Goal: Task Accomplishment & Management: Complete application form

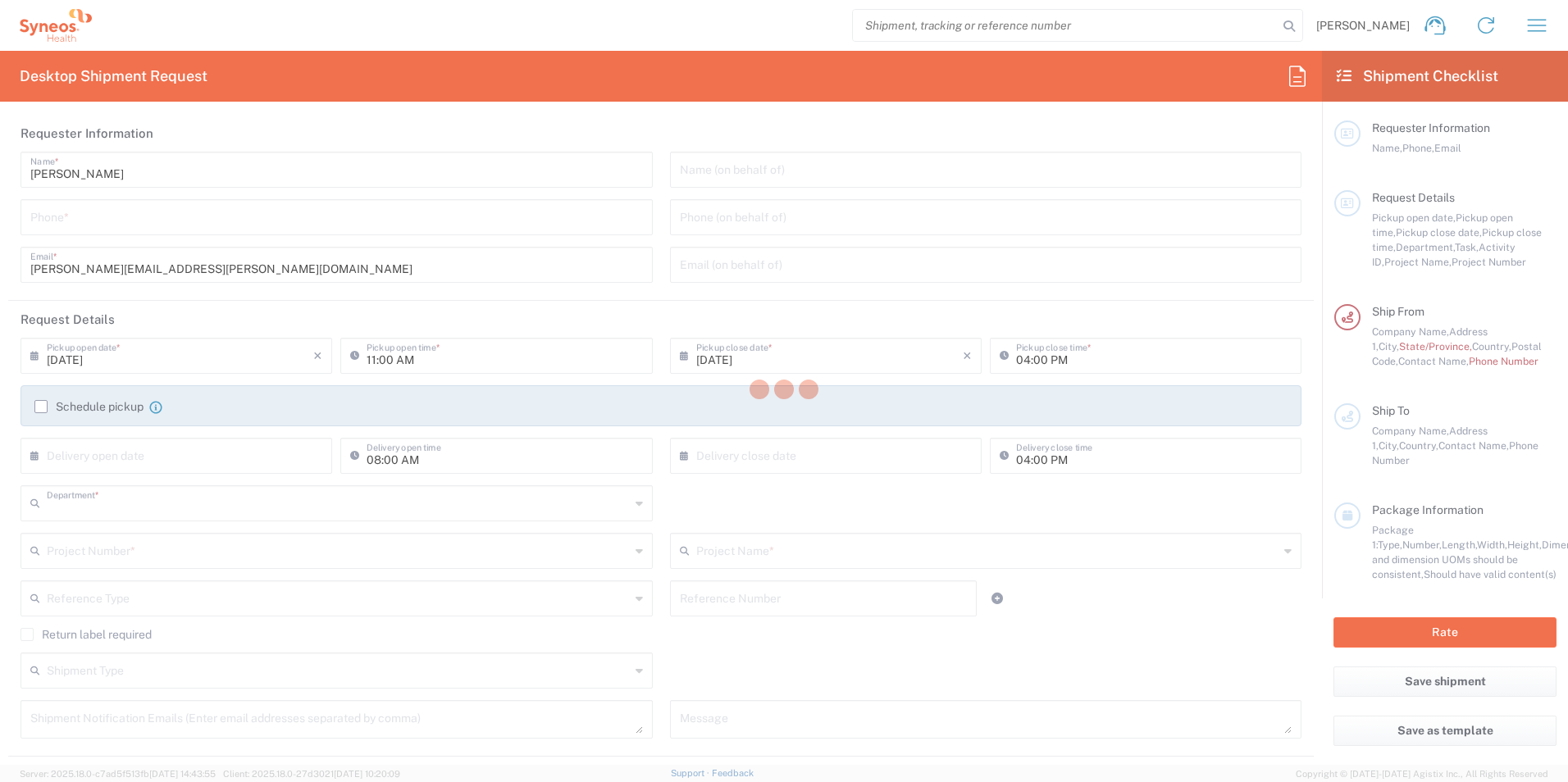
type input "8350"
type input "[GEOGRAPHIC_DATA]"
type input "INC Research Clin Svcs [GEOGRAPHIC_DATA]"
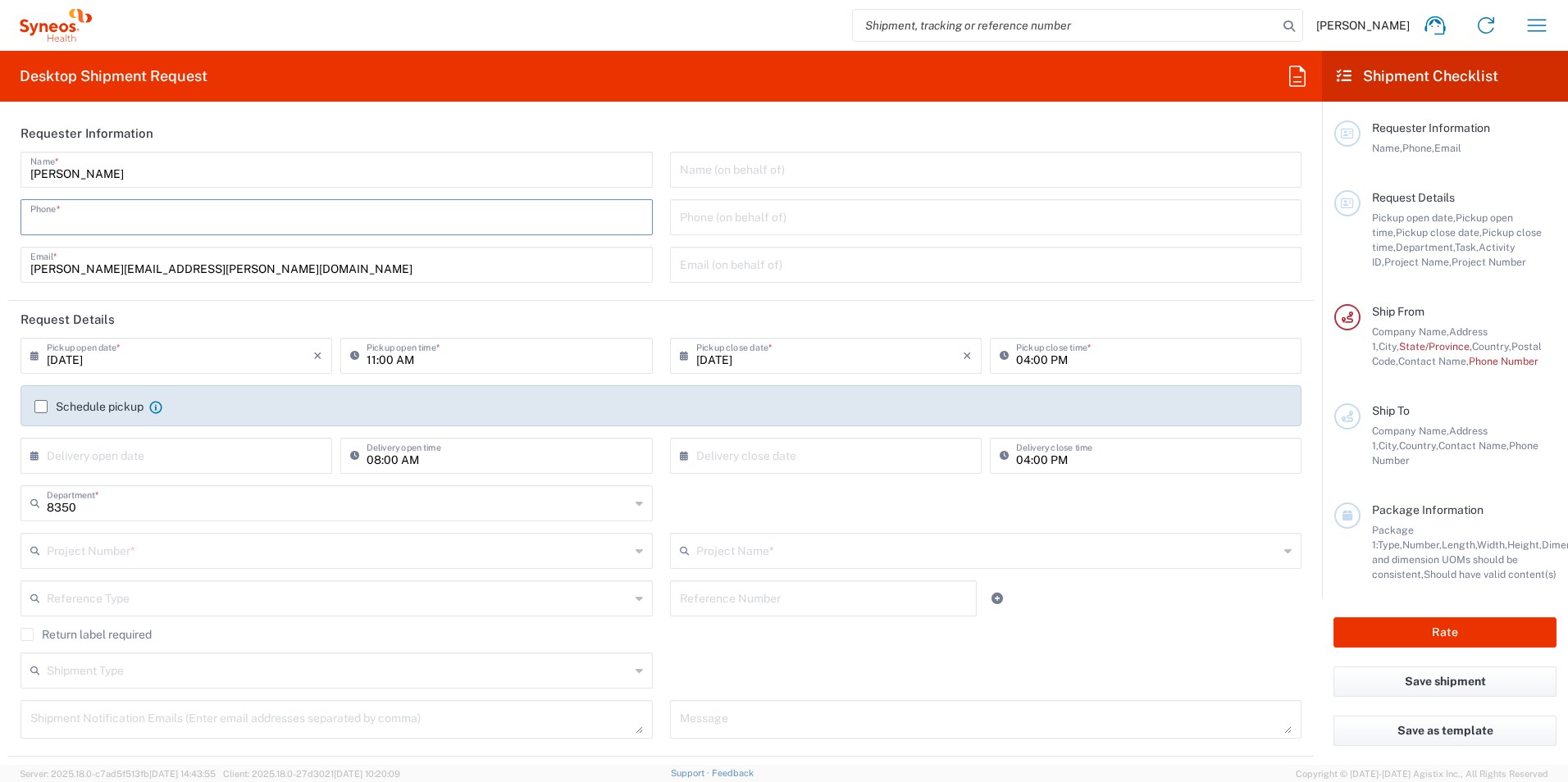
click at [62, 223] on input "tel" at bounding box center [336, 216] width 613 height 29
type input "5521820530"
drag, startPoint x: 657, startPoint y: 204, endPoint x: 506, endPoint y: 228, distance: 152.9
click at [661, 204] on div "Name (on behalf of) Phone (on behalf of) Email (on behalf of)" at bounding box center [985, 223] width 649 height 142
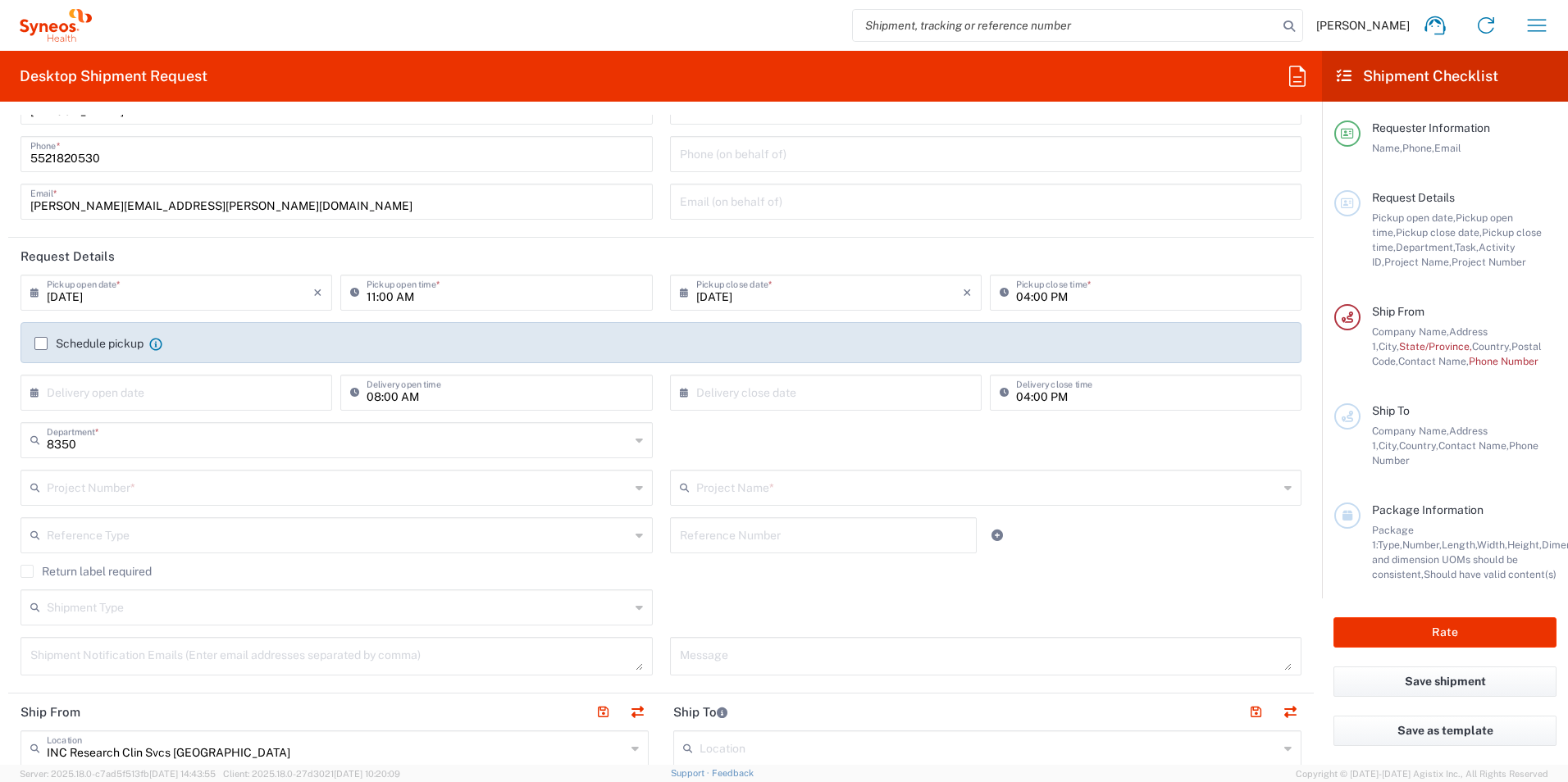
scroll to position [82, 0]
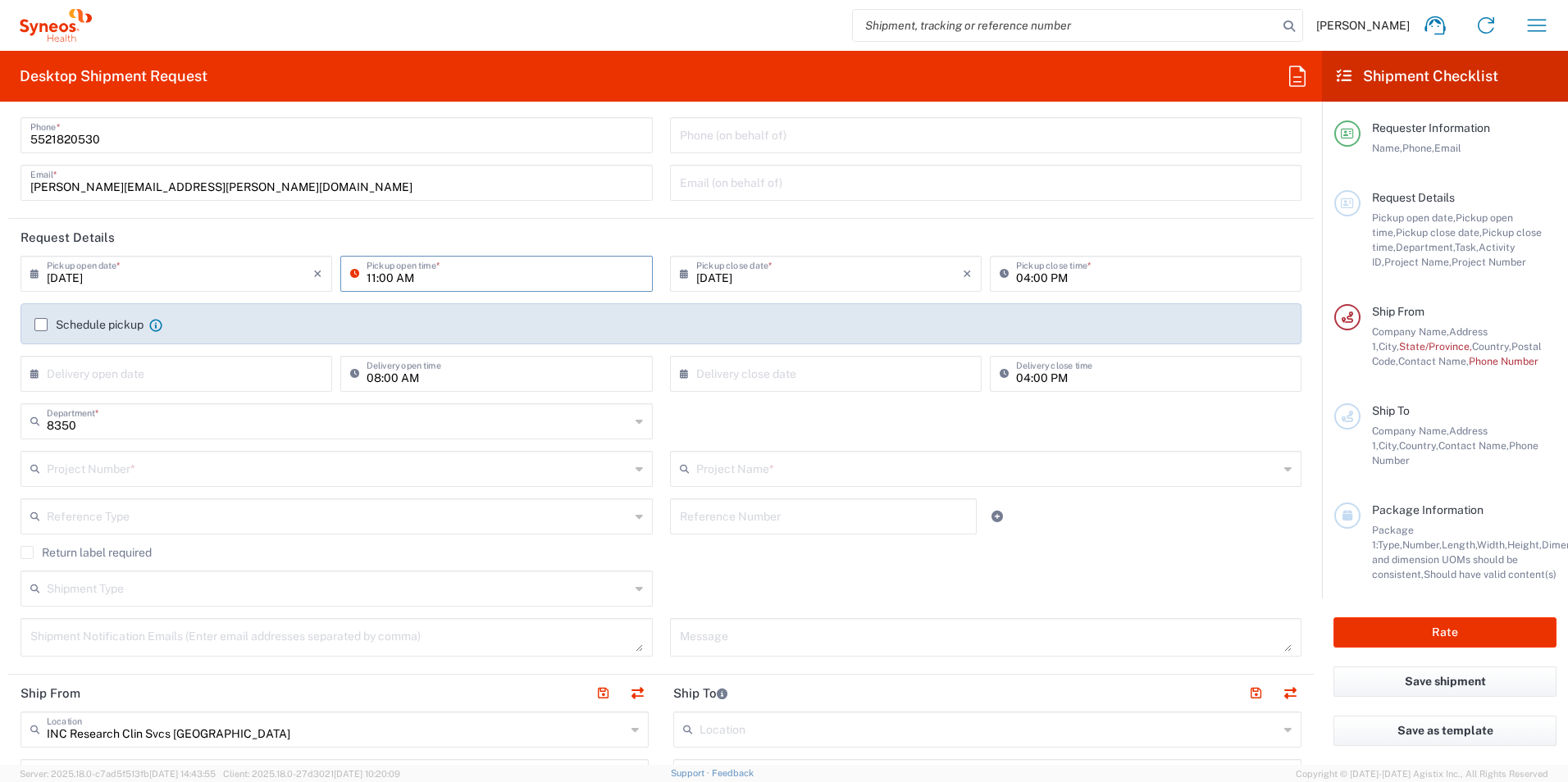
click at [371, 278] on input "11:00 AM" at bounding box center [504, 273] width 276 height 29
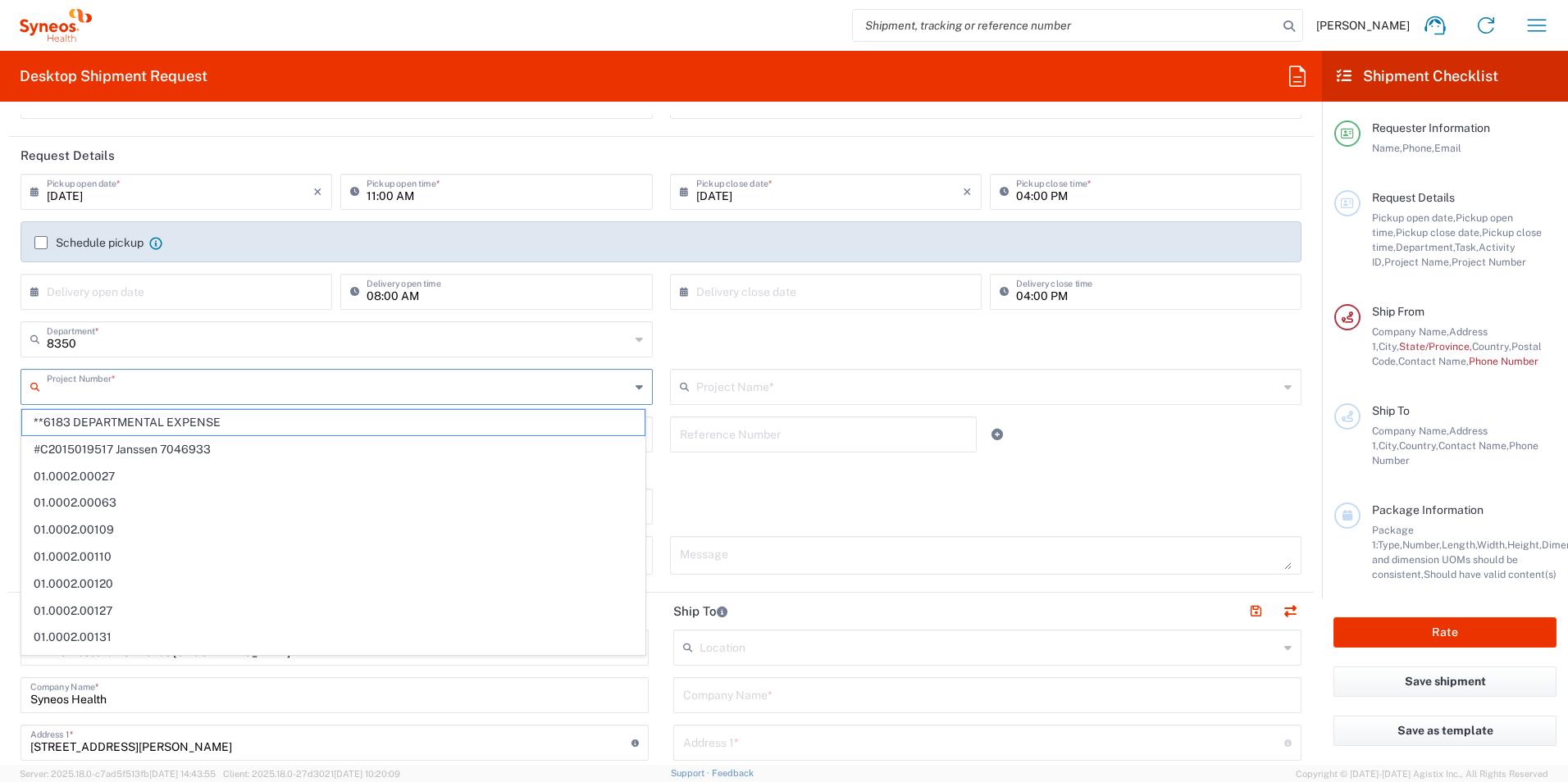
click at [112, 397] on input "text" at bounding box center [338, 386] width 583 height 29
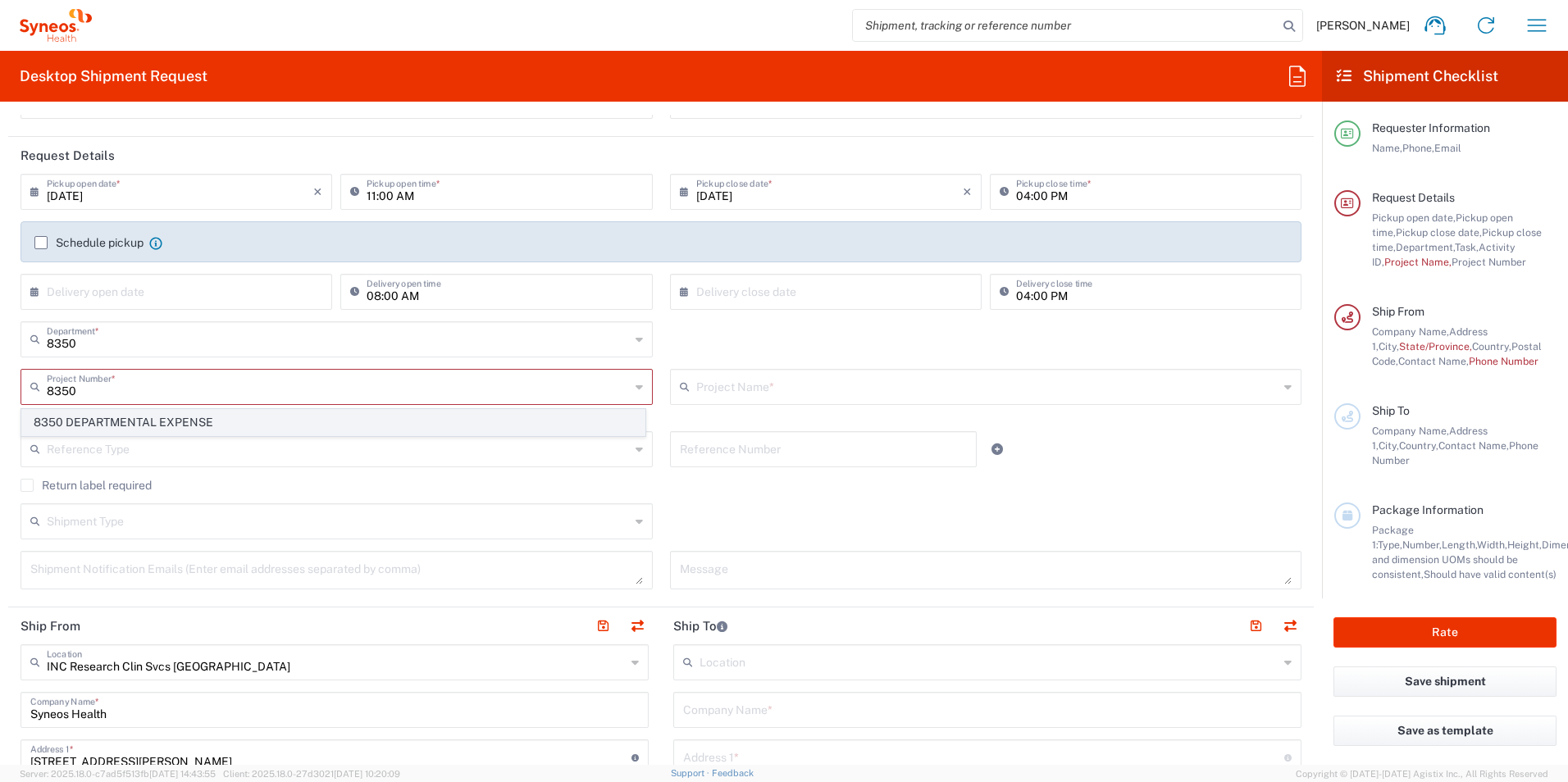
click at [113, 426] on span "8350 DEPARTMENTAL EXPENSE" at bounding box center [333, 423] width 622 height 25
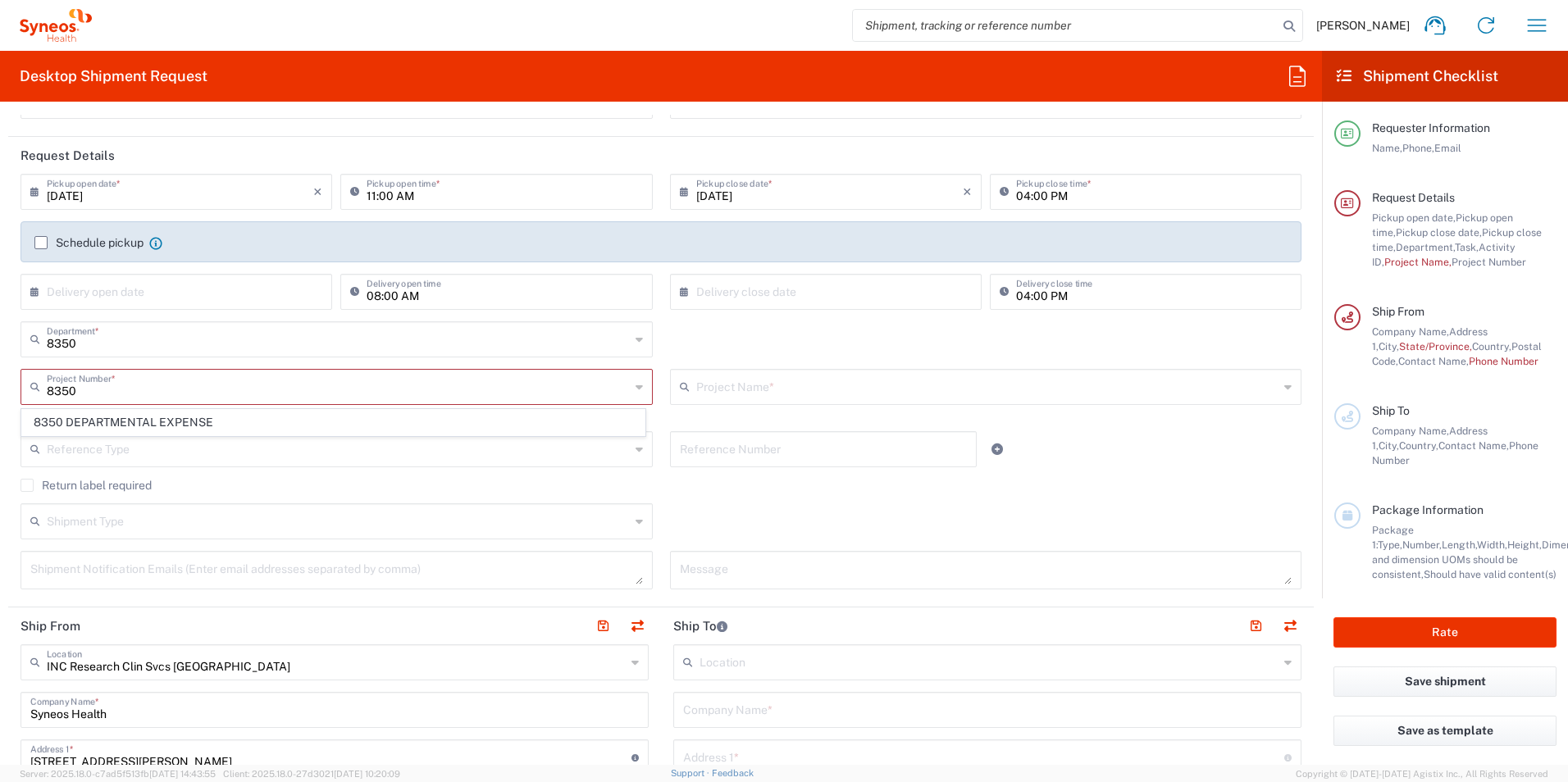
type input "8350 DEPARTMENTAL EXPENSE"
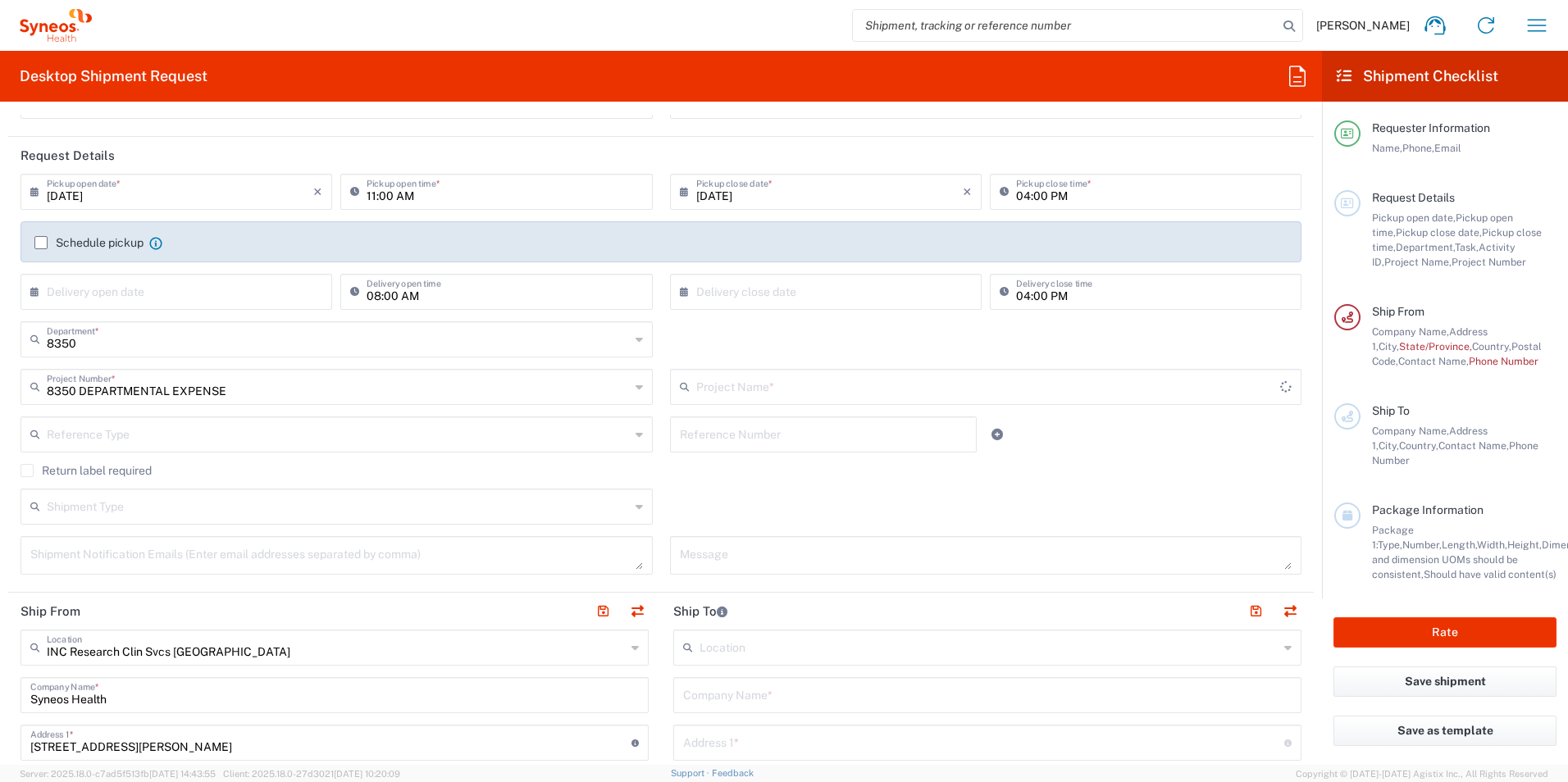
type input "8350 DEPARTMENTAL EXPENSE"
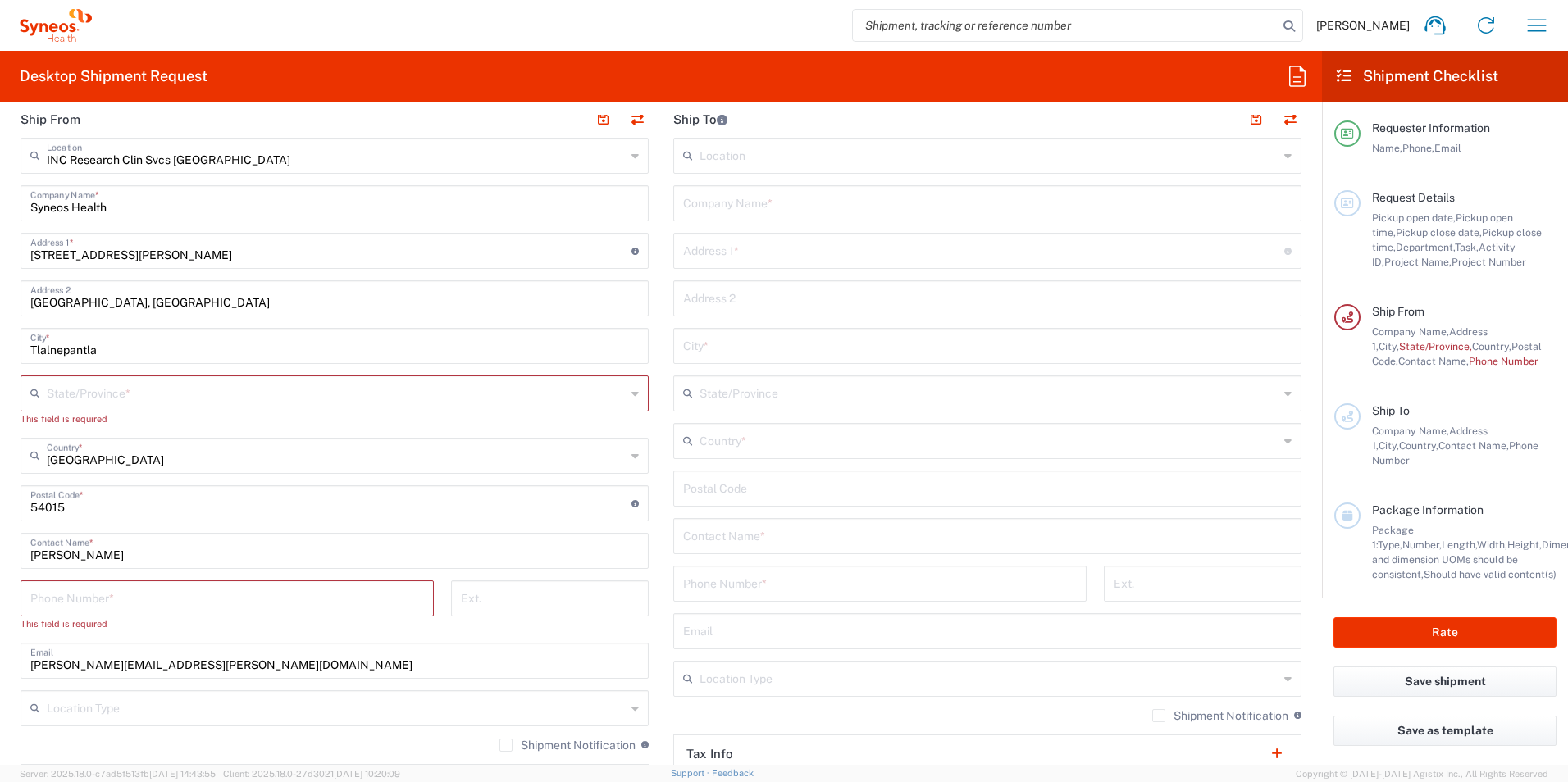
scroll to position [737, 0]
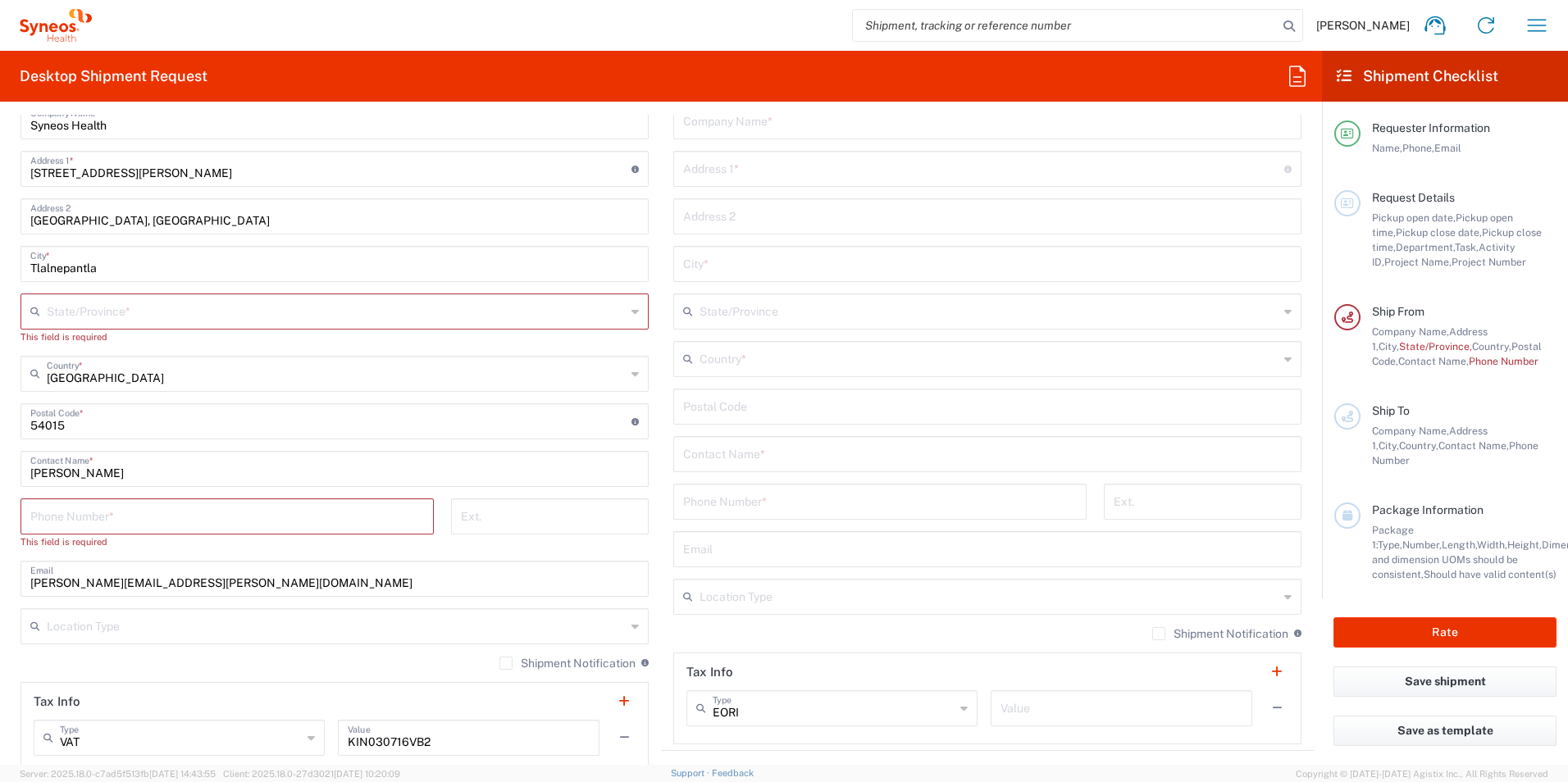
drag, startPoint x: 29, startPoint y: 472, endPoint x: 111, endPoint y: 472, distance: 82.0
click at [111, 472] on div "[PERSON_NAME] Contact Name *" at bounding box center [334, 468] width 628 height 36
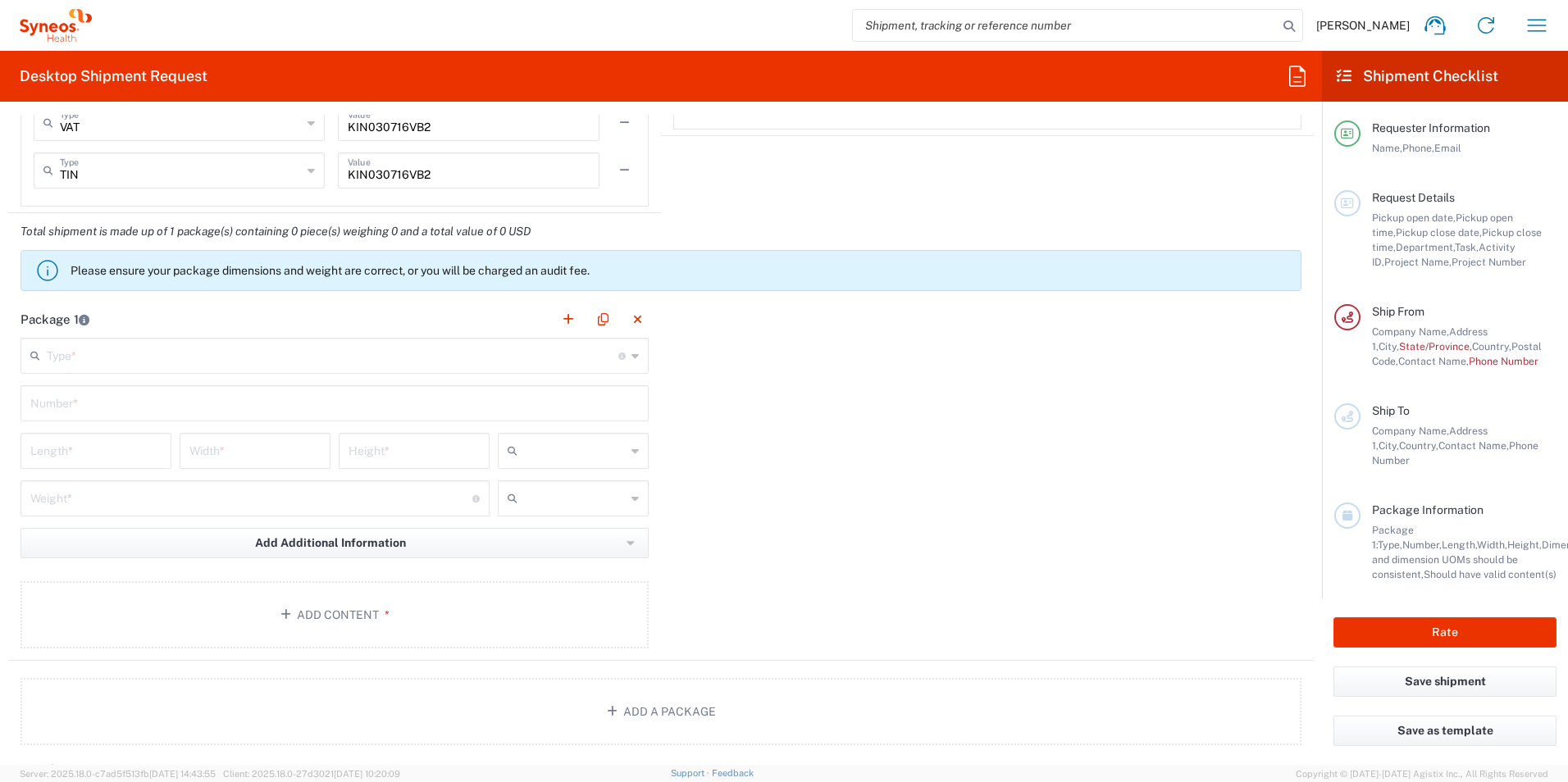
scroll to position [1394, 0]
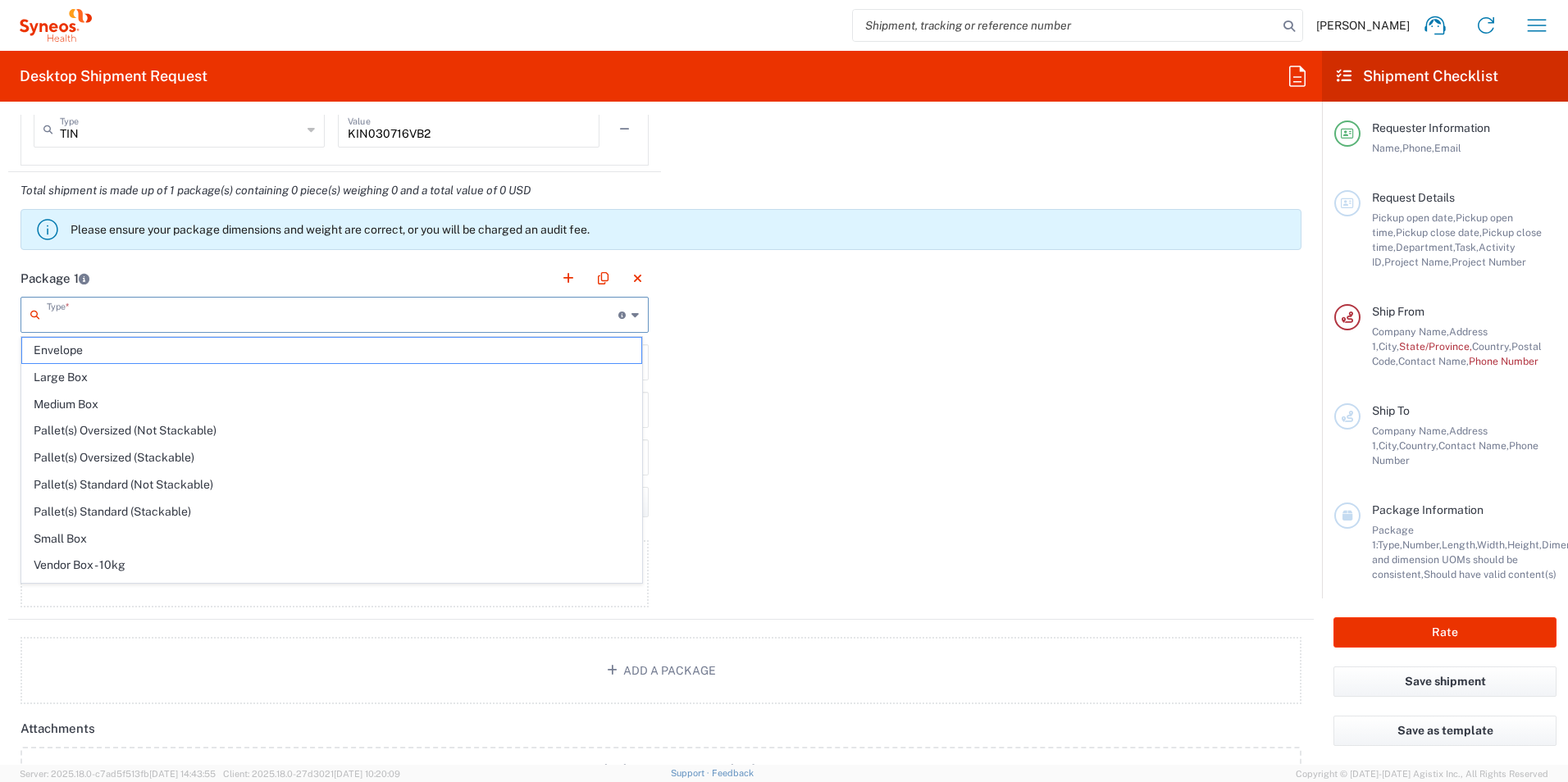
click at [136, 319] on input "text" at bounding box center [332, 314] width 571 height 29
click at [78, 352] on span "Envelope" at bounding box center [332, 350] width 619 height 25
type input "Envelope"
type input "1"
type input "9.5"
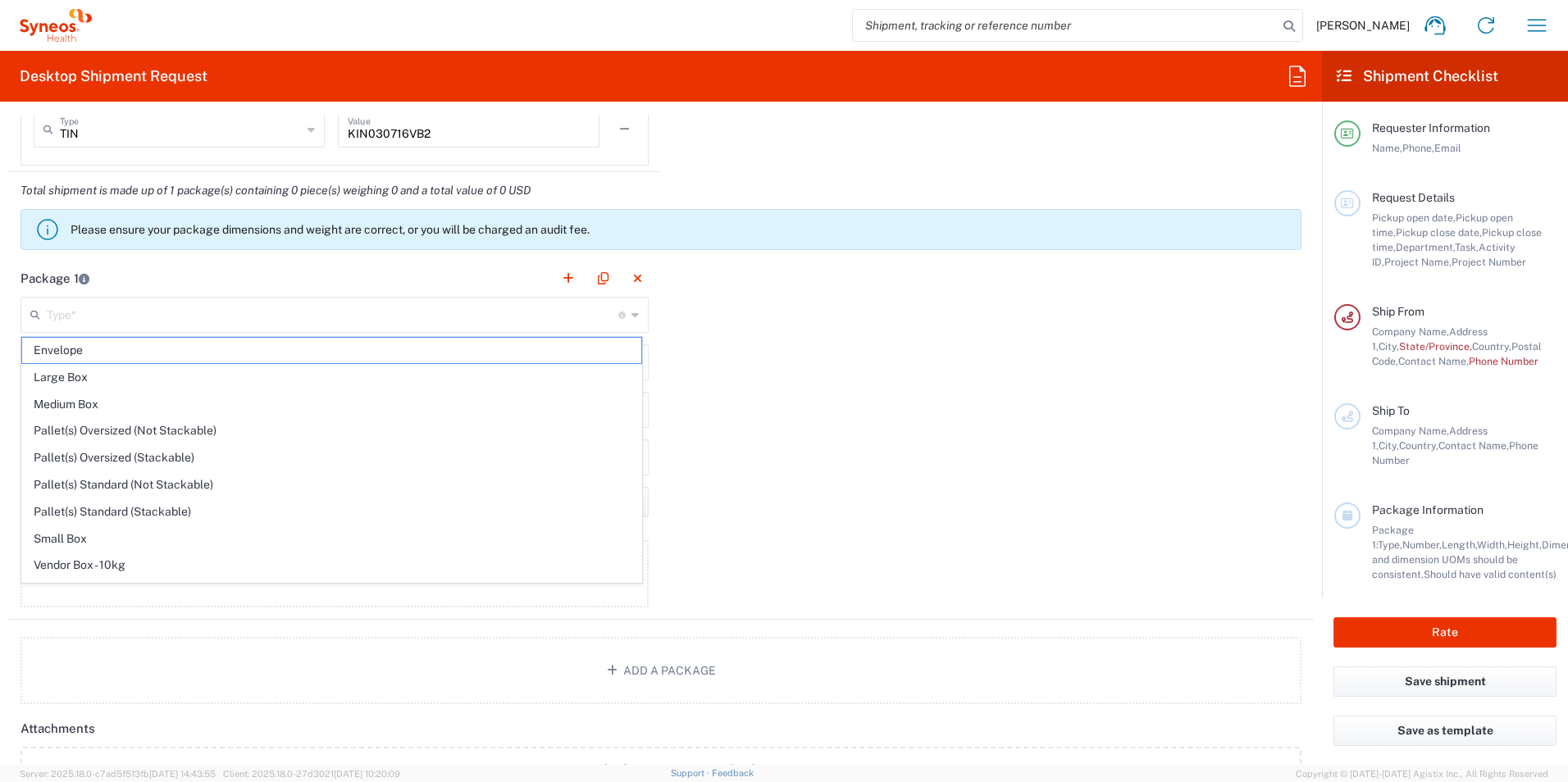
type input "12.5"
type input "0.25"
type input "in"
type input "0.45"
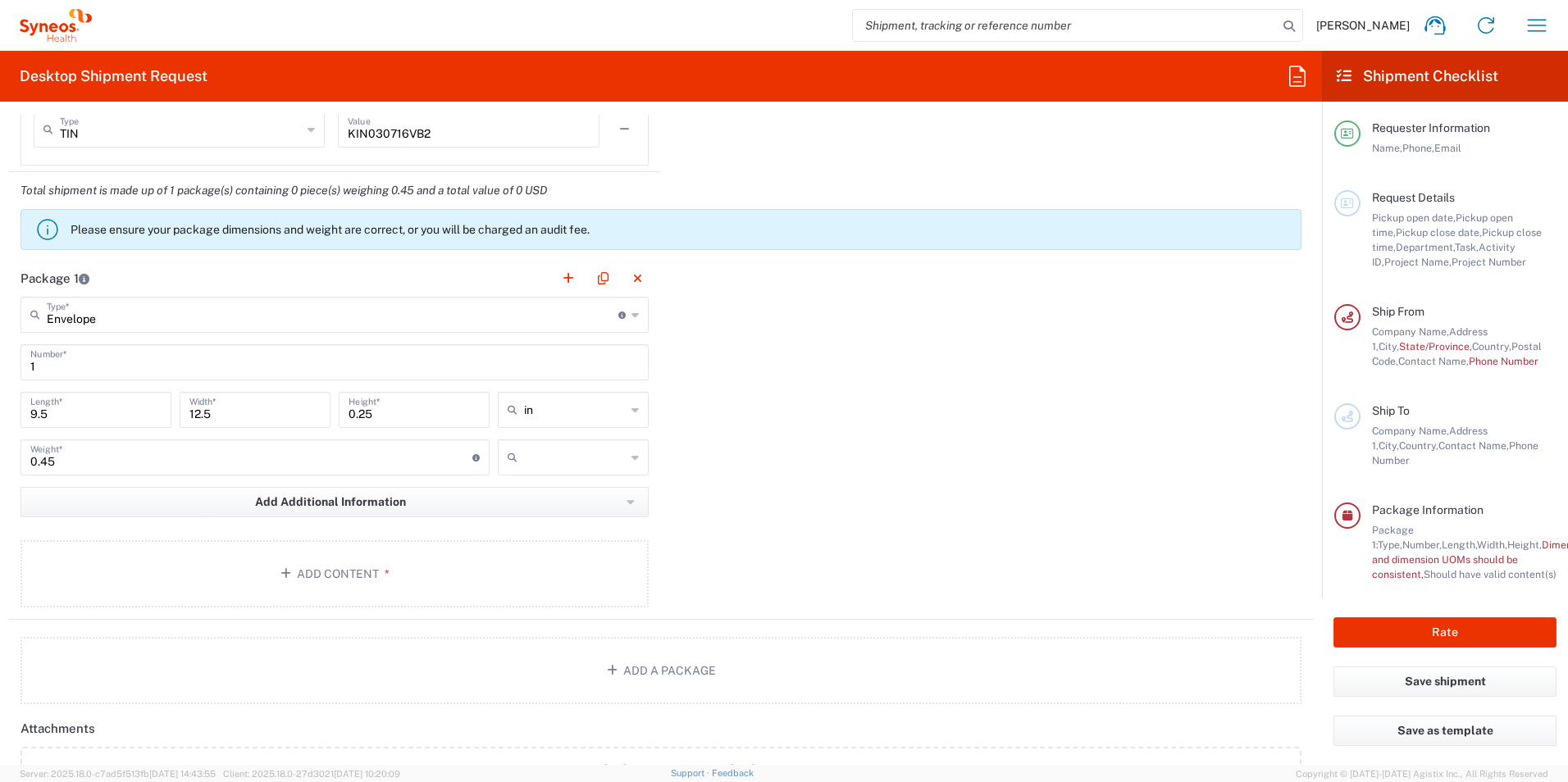
click at [598, 463] on input "text" at bounding box center [574, 457] width 102 height 26
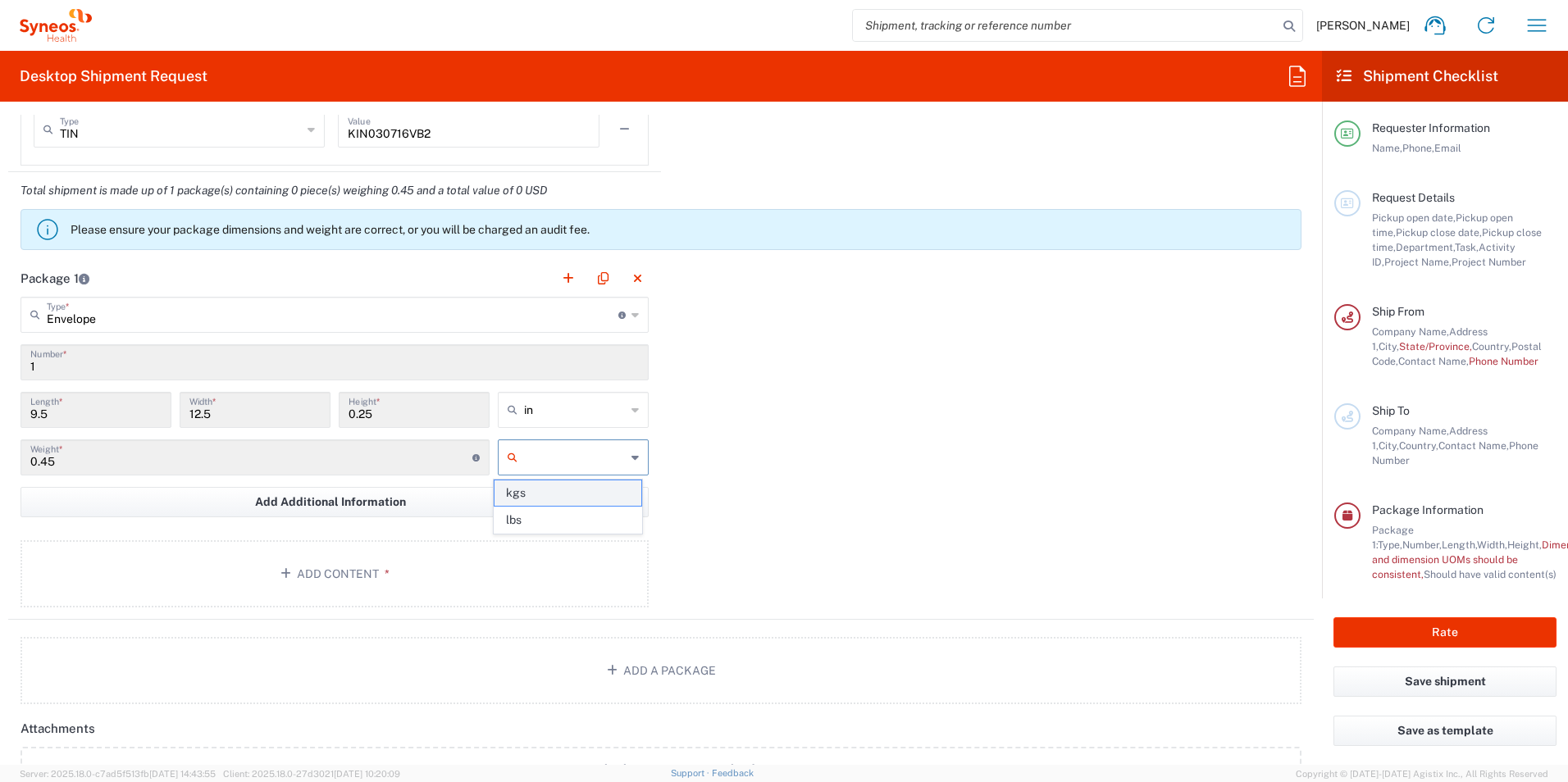
click at [517, 496] on span "kgs" at bounding box center [567, 493] width 146 height 25
type input "kgs"
click at [622, 406] on div "in" at bounding box center [573, 409] width 151 height 36
click at [533, 471] on span "cm" at bounding box center [567, 472] width 146 height 25
type input "24.13"
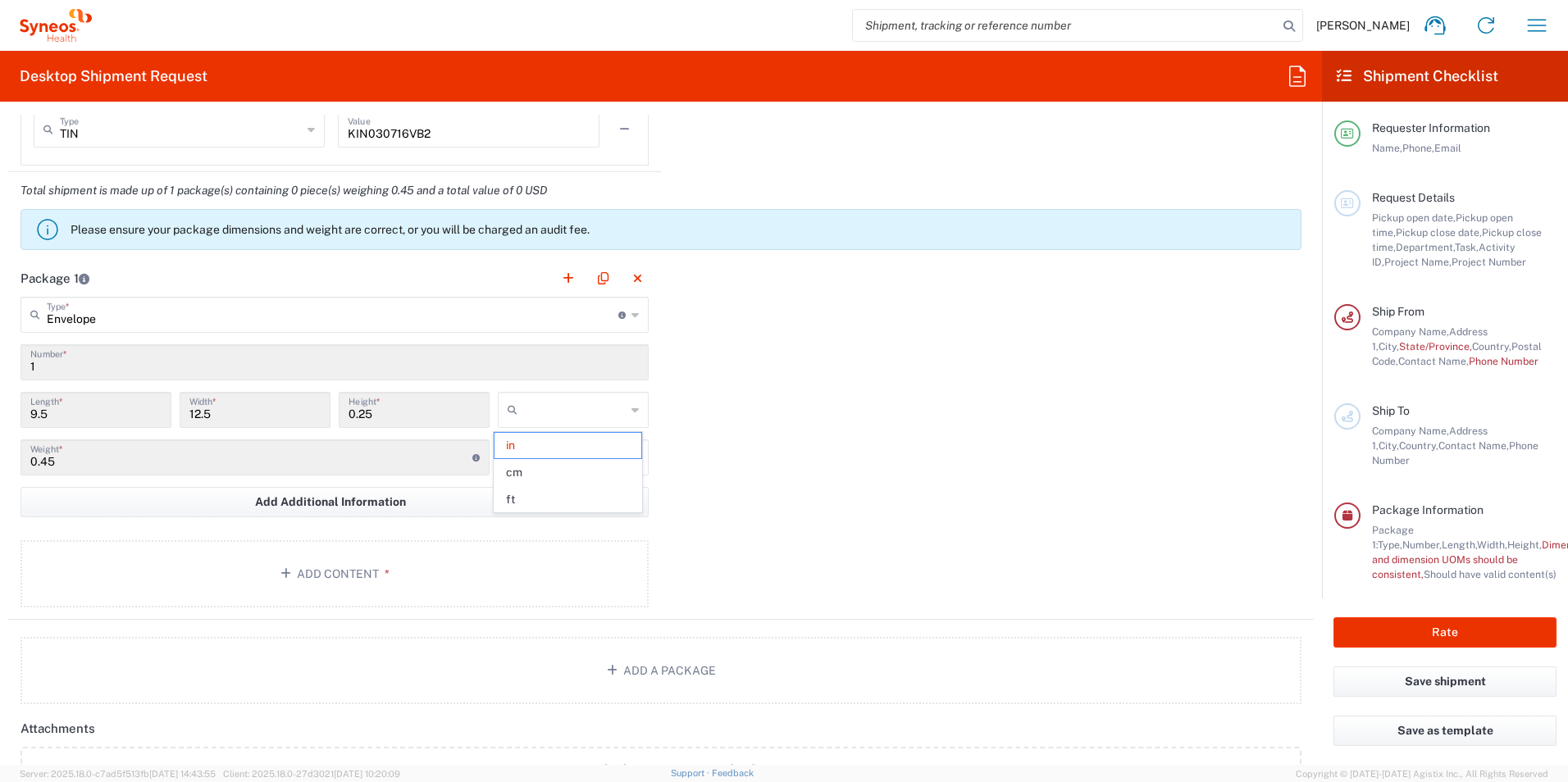
type input "31.75"
type input "0.64"
type input "cm"
click at [338, 571] on button "Add Content *" at bounding box center [334, 573] width 628 height 67
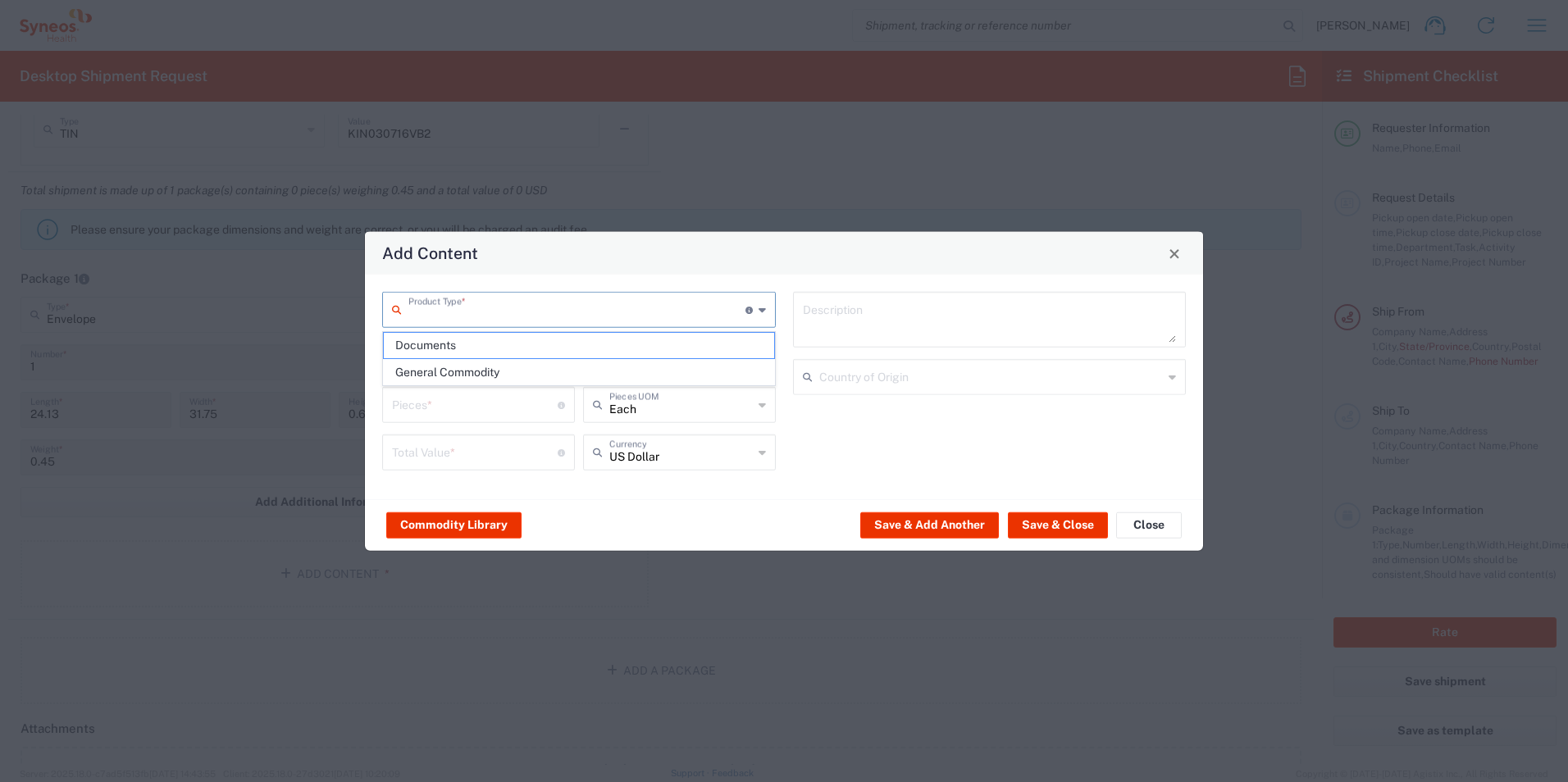
click at [654, 315] on input "text" at bounding box center [577, 309] width 337 height 29
click at [447, 351] on span "Documents" at bounding box center [578, 346] width 390 height 25
type input "Documents"
type input "1"
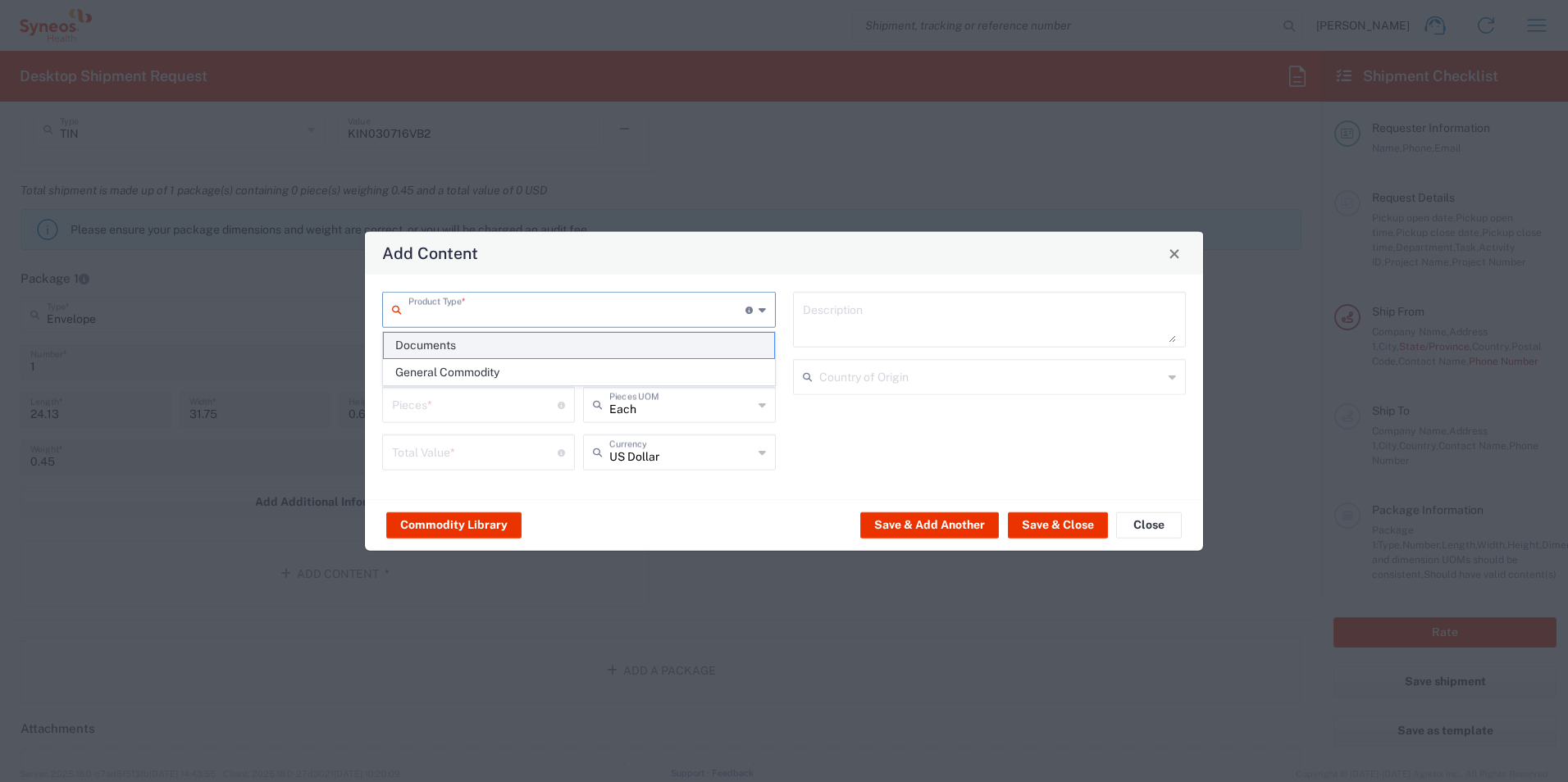
type input "1"
type textarea "Documents"
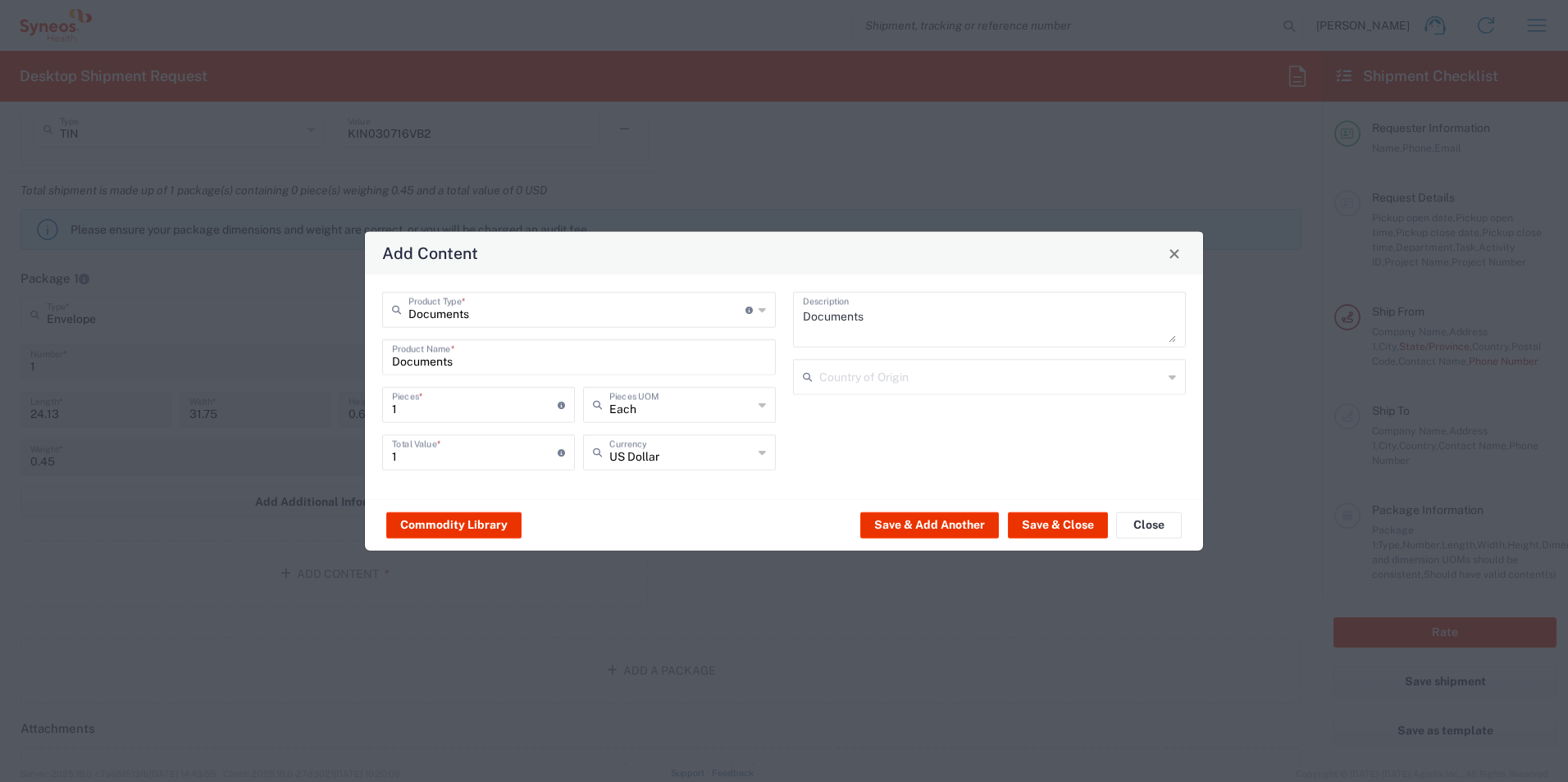
click at [759, 315] on icon at bounding box center [763, 310] width 8 height 26
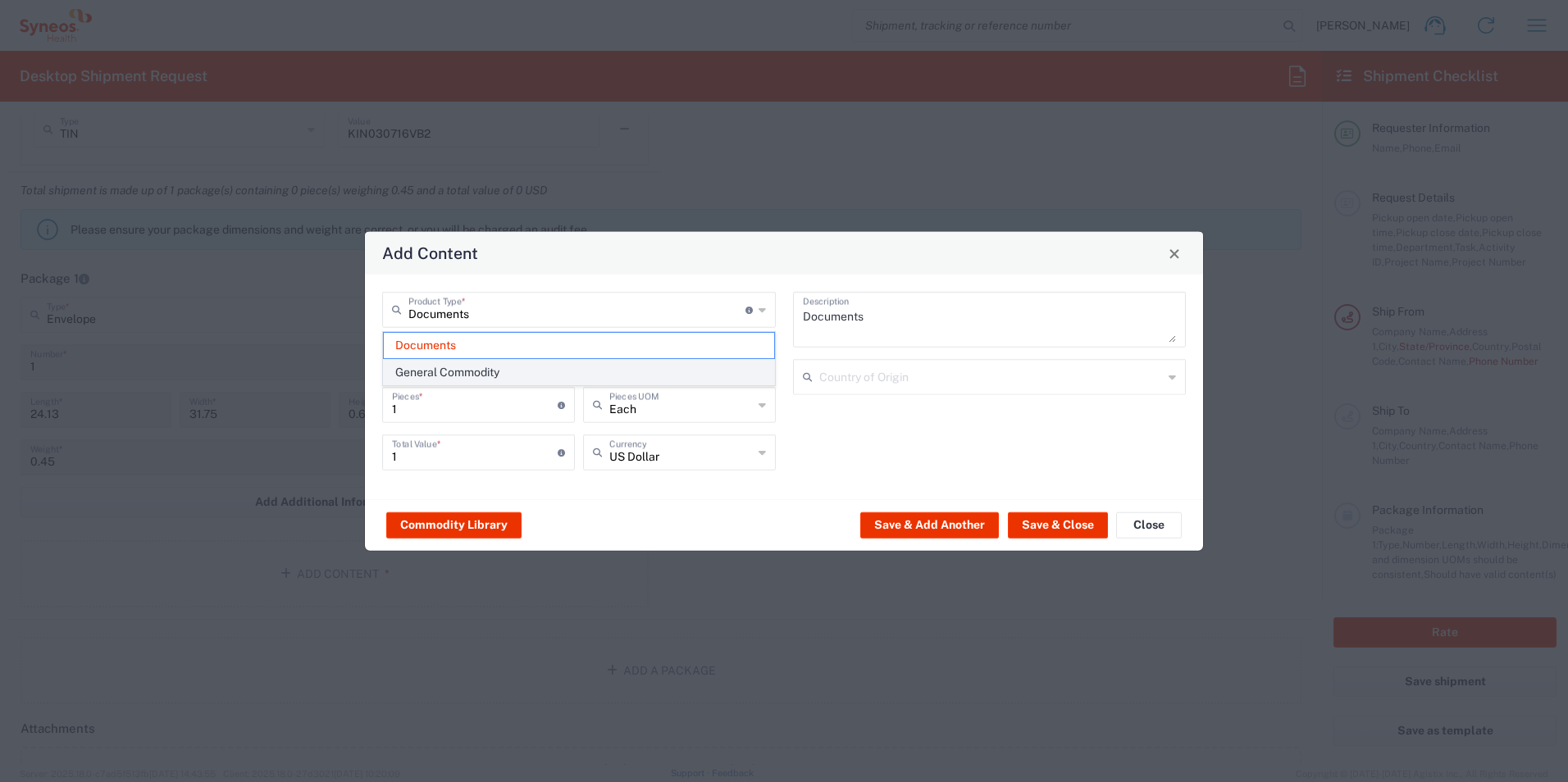
click at [469, 367] on span "General Commodity" at bounding box center [578, 373] width 390 height 25
type input "General Commodity"
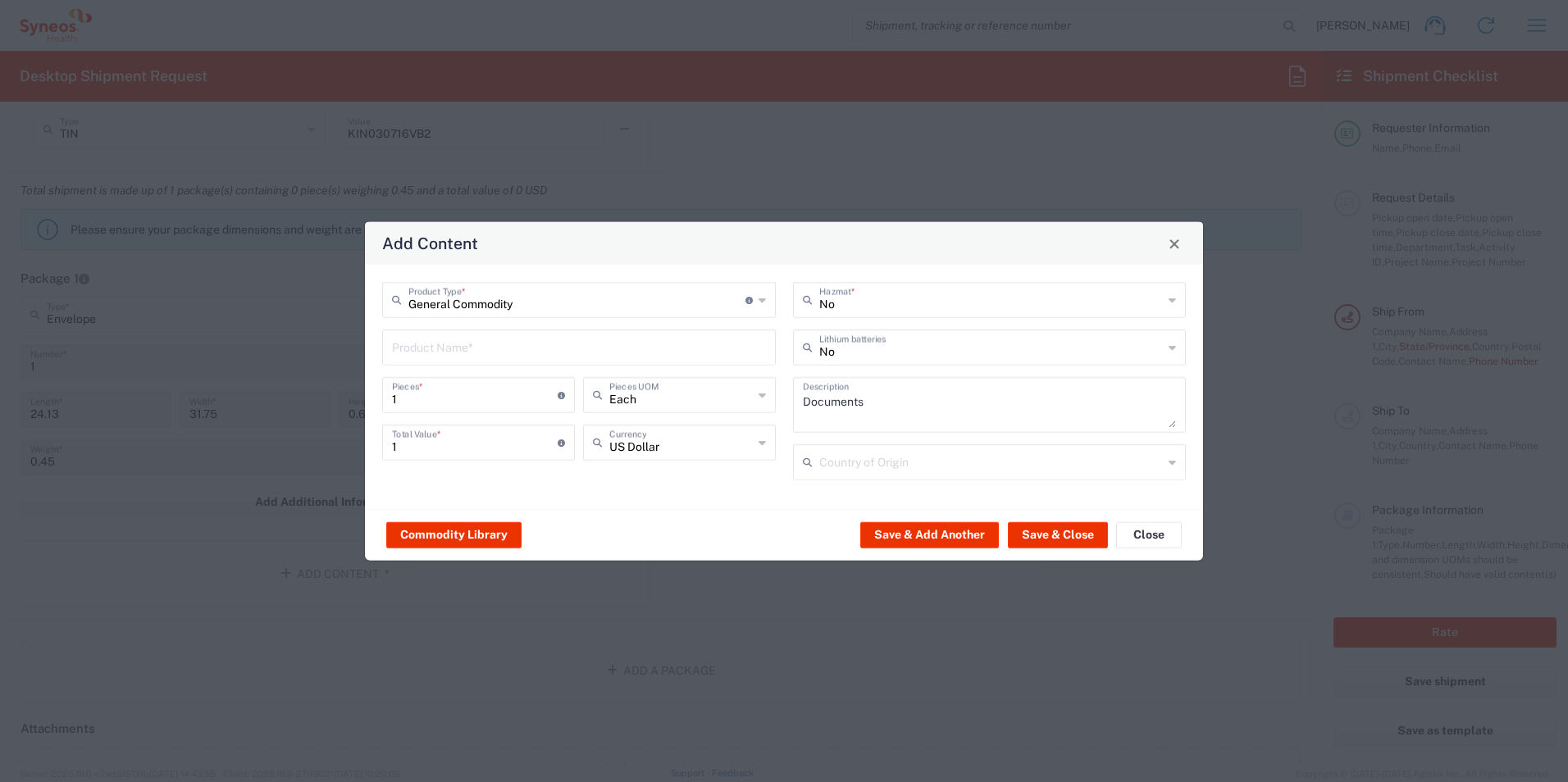
click at [473, 346] on input "text" at bounding box center [579, 346] width 374 height 29
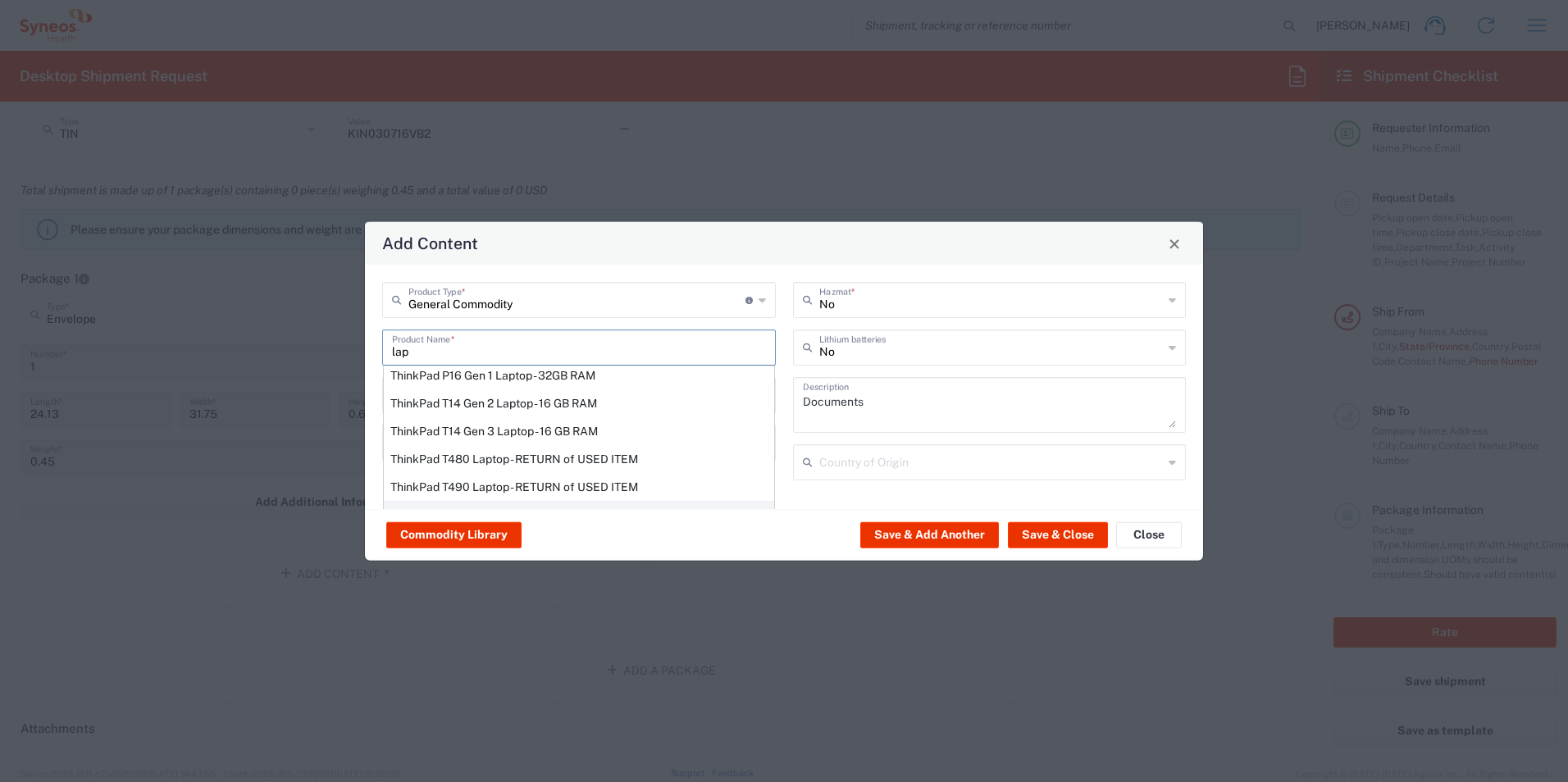
scroll to position [0, 0]
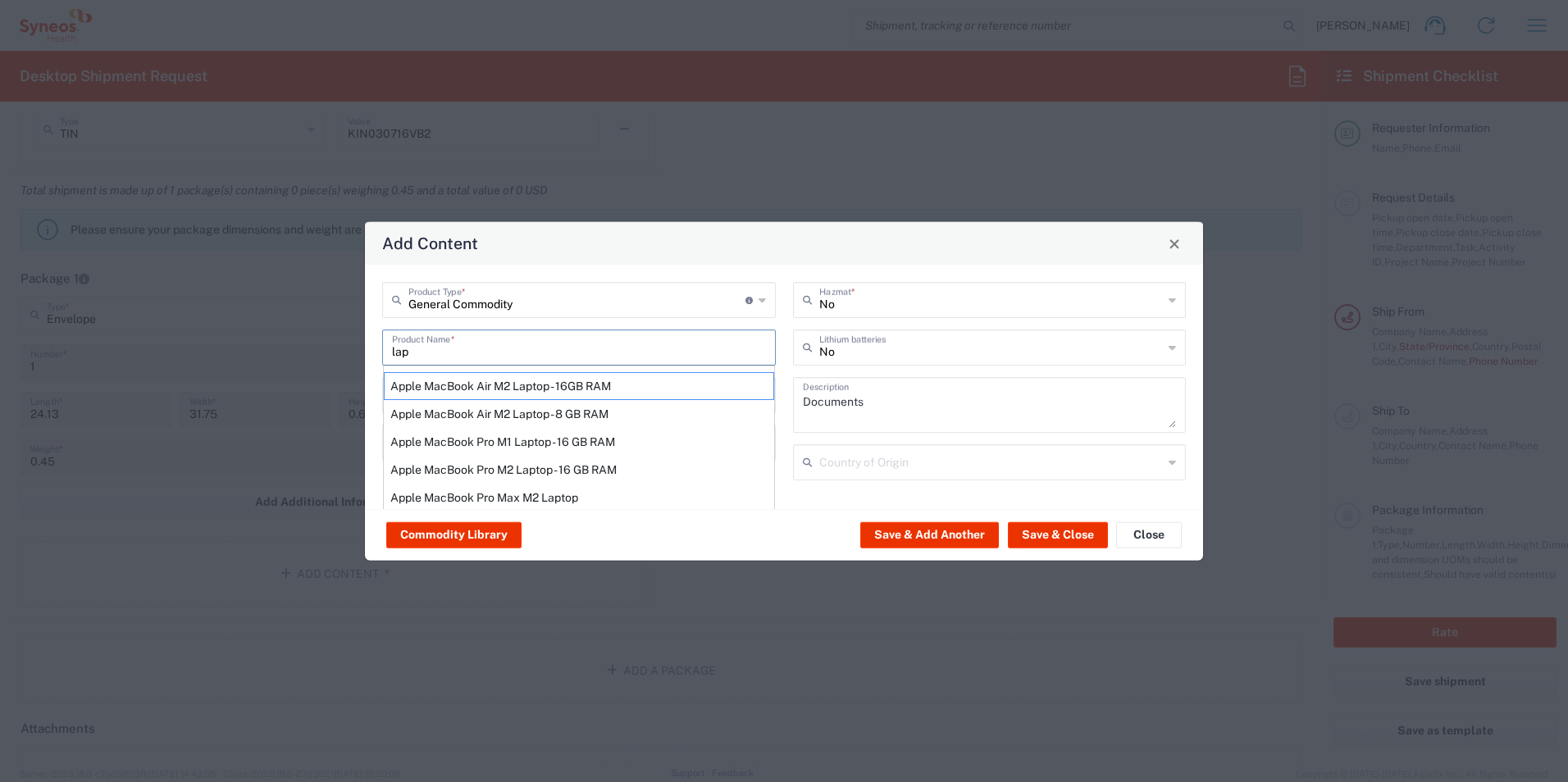
type input "lap"
click at [759, 303] on icon at bounding box center [763, 299] width 8 height 26
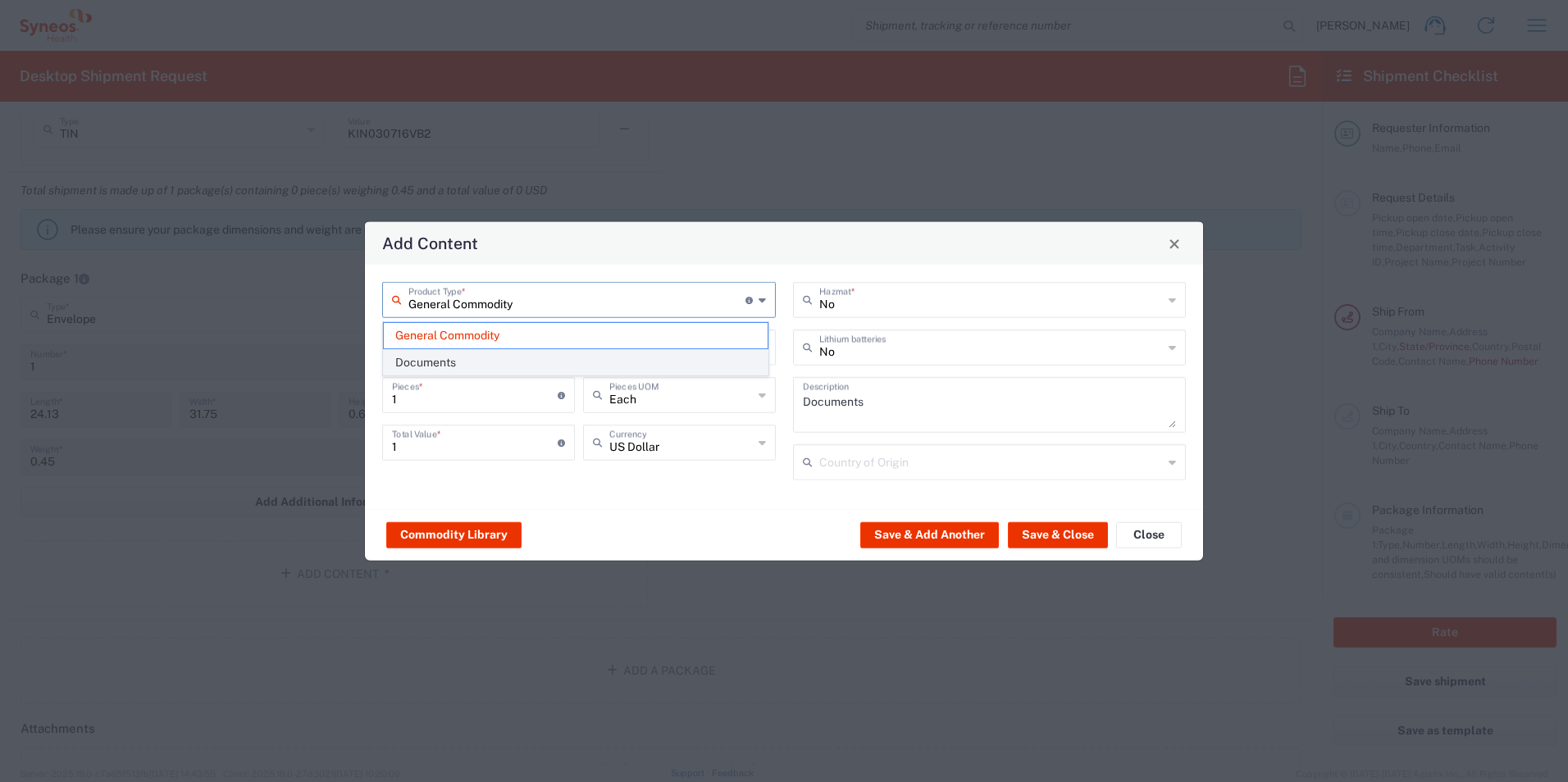
click at [465, 358] on span "Documents" at bounding box center [575, 363] width 383 height 25
type input "Documents"
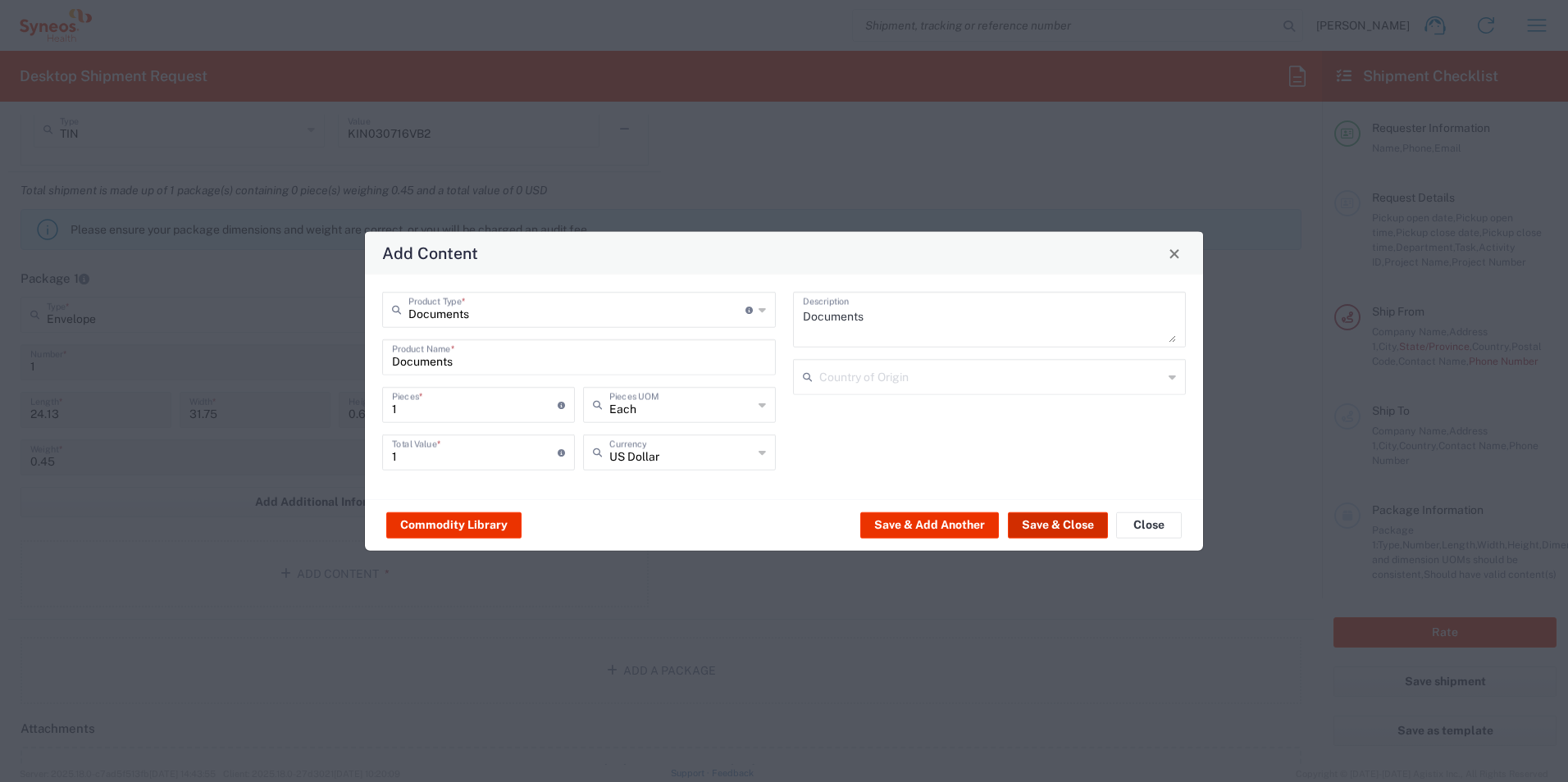
click at [1056, 524] on button "Save & Close" at bounding box center [1057, 525] width 100 height 26
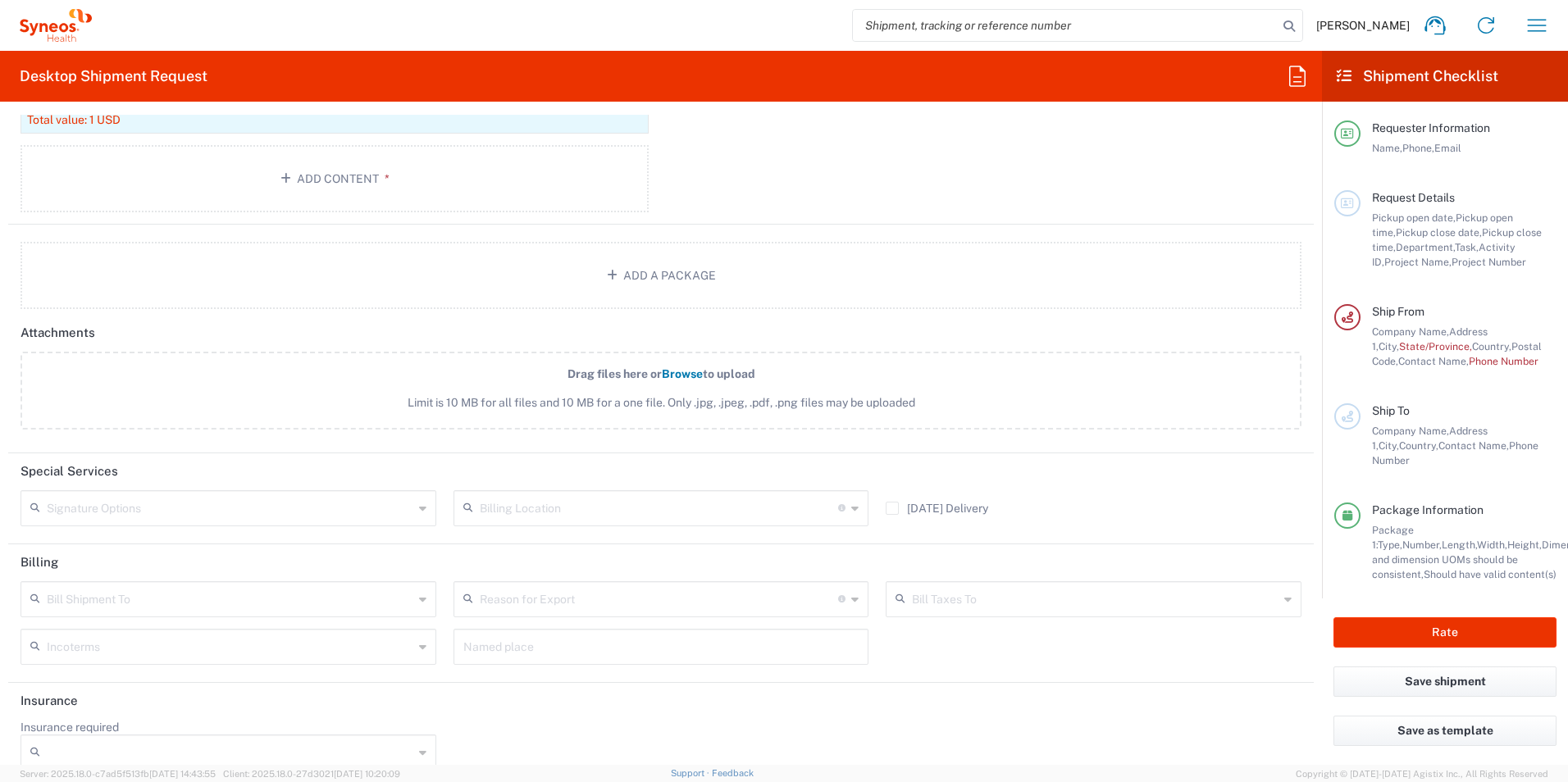
scroll to position [1910, 0]
